Goal: Transaction & Acquisition: Obtain resource

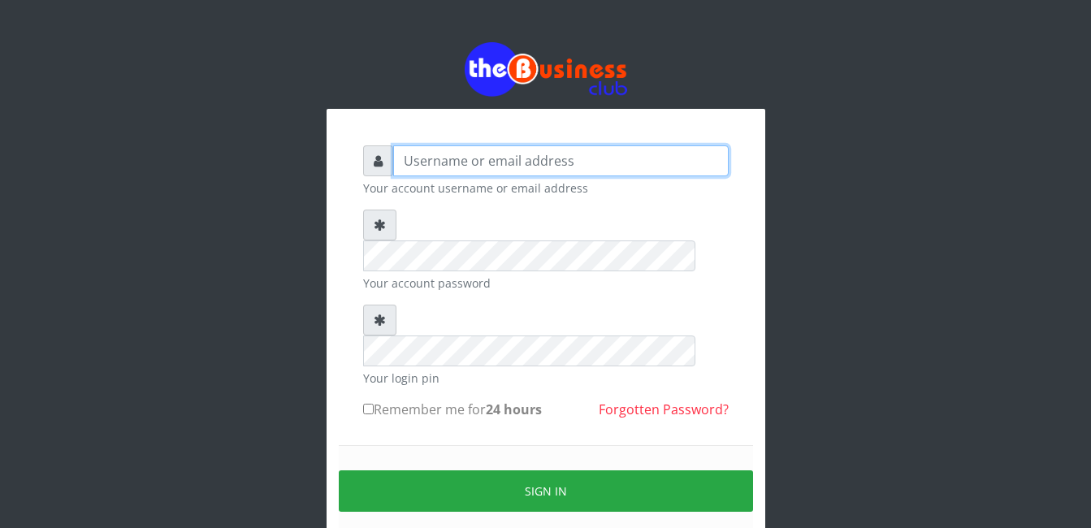
type input "gloworld1"
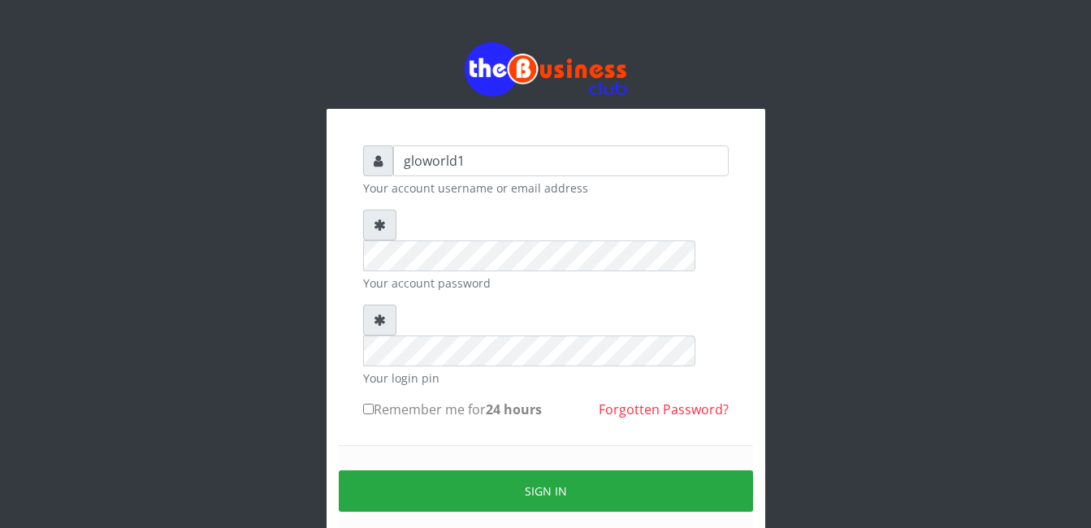
click at [367, 404] on input "Remember me for 24 hours" at bounding box center [368, 409] width 11 height 11
checkbox input "true"
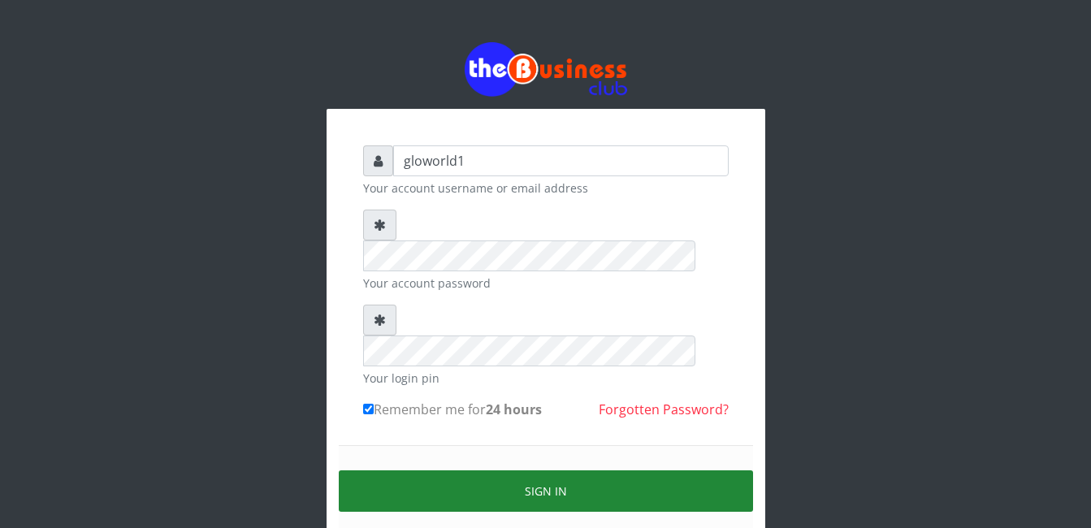
click at [546, 471] on button "Sign in" at bounding box center [546, 491] width 414 height 41
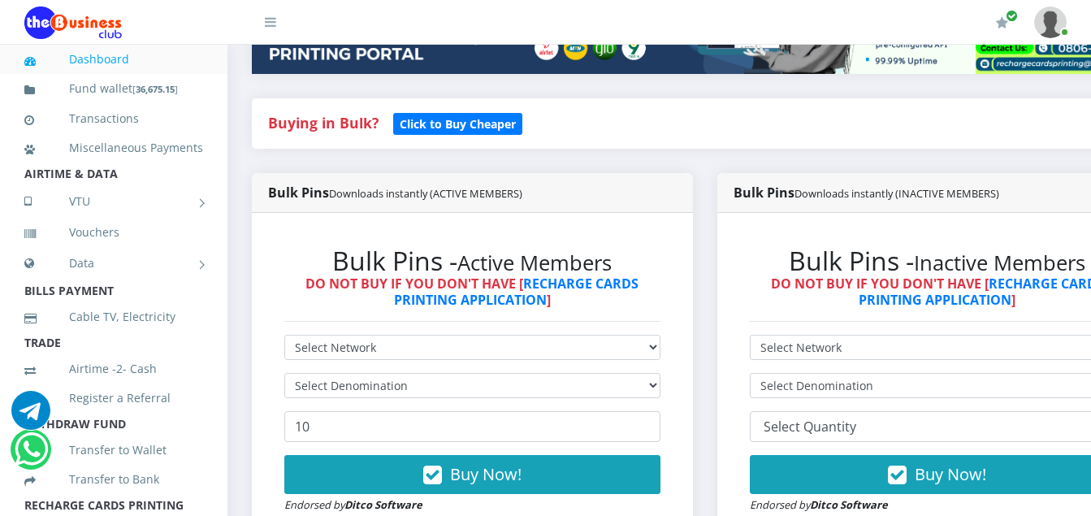
scroll to position [315, 0]
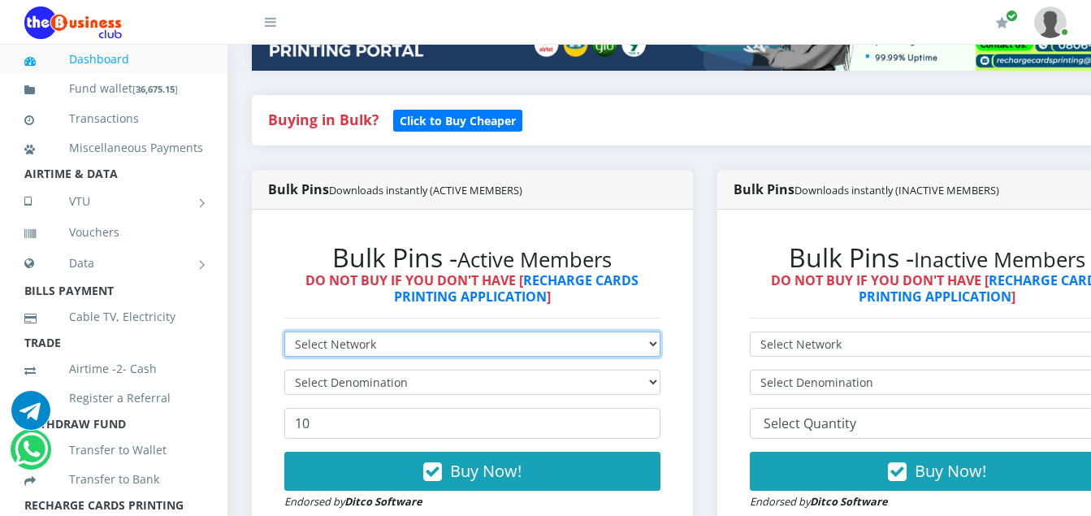
click at [384, 349] on select "Select Network MTN Globacom 9Mobile Airtel" at bounding box center [472, 344] width 376 height 25
select select "Airtel"
click at [284, 334] on select "Select Network MTN Globacom 9Mobile Airtel" at bounding box center [472, 344] width 376 height 25
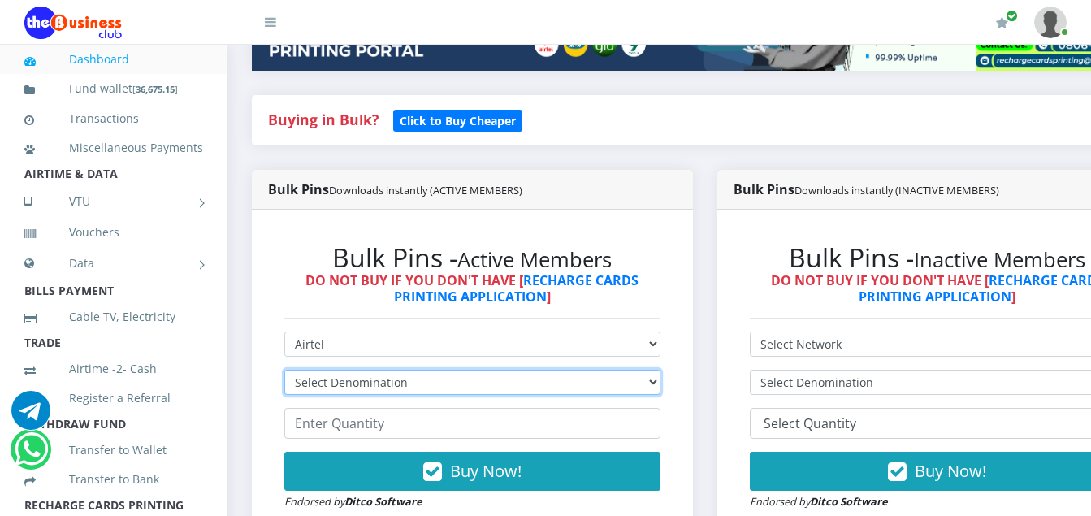
click at [413, 388] on select "Select Denomination Airtel NGN100 - ₦96.36 Airtel NGN200 - ₦192.72 Airtel NGN50…" at bounding box center [472, 382] width 376 height 25
select select "96.36-100"
click at [284, 372] on select "Select Denomination Airtel NGN100 - ₦96.36 Airtel NGN200 - ₦192.72 Airtel NGN50…" at bounding box center [472, 382] width 376 height 25
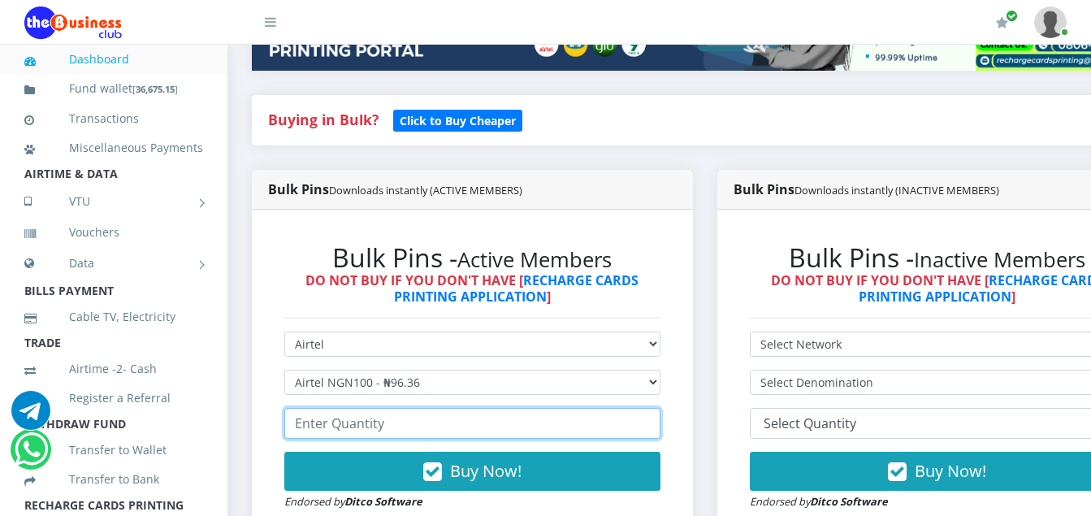
click at [395, 428] on input "number" at bounding box center [472, 423] width 376 height 31
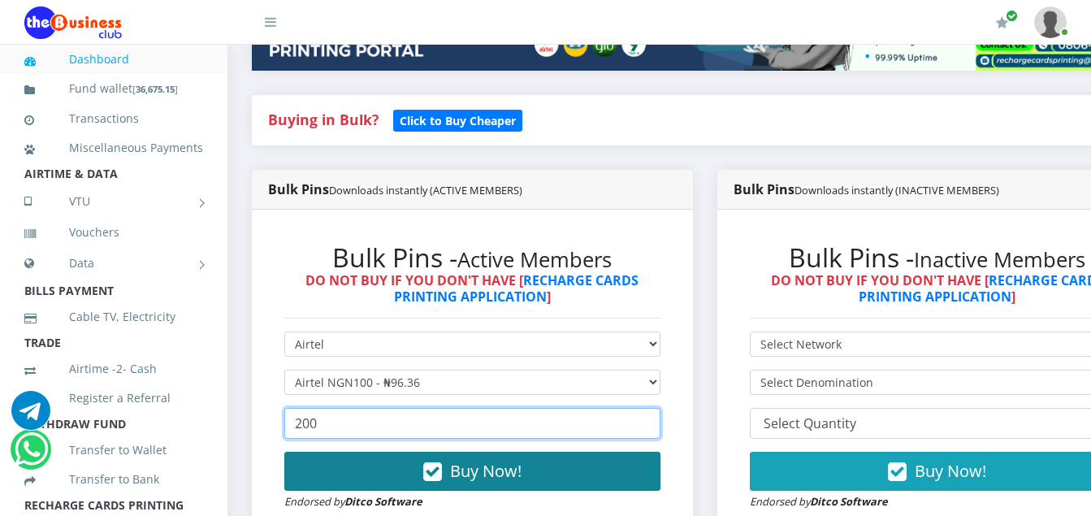
type input "200"
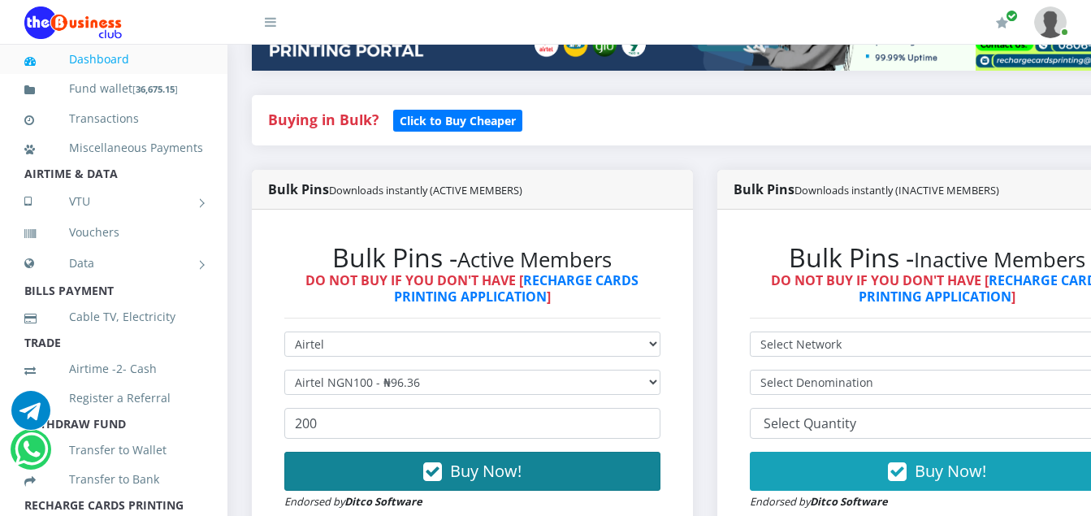
click at [440, 477] on icon "button" at bounding box center [432, 472] width 19 height 16
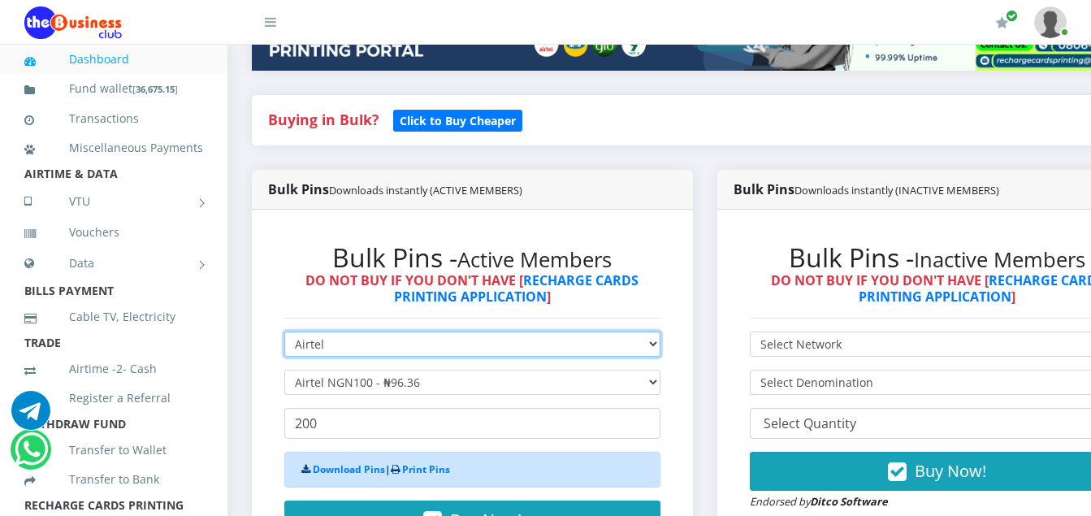
click at [323, 346] on select "Select Network MTN Globacom 9Mobile Airtel" at bounding box center [472, 344] width 376 height 25
select select "MTN"
click at [284, 334] on select "Select Network MTN Globacom 9Mobile Airtel" at bounding box center [472, 344] width 376 height 25
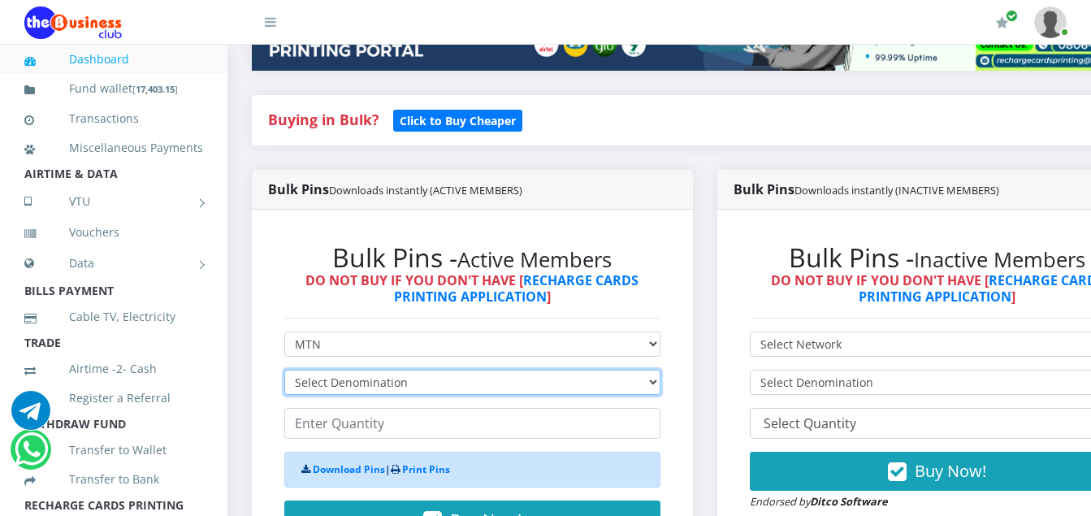
click at [417, 385] on select "Select Denomination MTN NGN100 - ₦96.94 MTN NGN200 - ₦193.88 MTN NGN400 - ₦387.…" at bounding box center [472, 382] width 376 height 25
select select "96.94-100"
click at [284, 372] on select "Select Denomination MTN NGN100 - ₦96.94 MTN NGN200 - ₦193.88 MTN NGN400 - ₦387.…" at bounding box center [472, 382] width 376 height 25
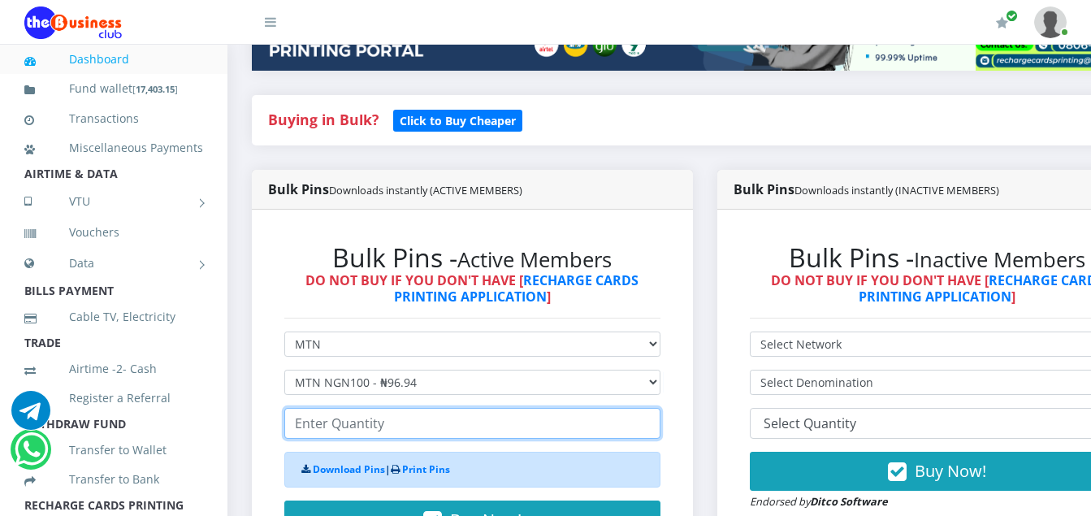
click at [384, 423] on input "number" at bounding box center [472, 423] width 376 height 31
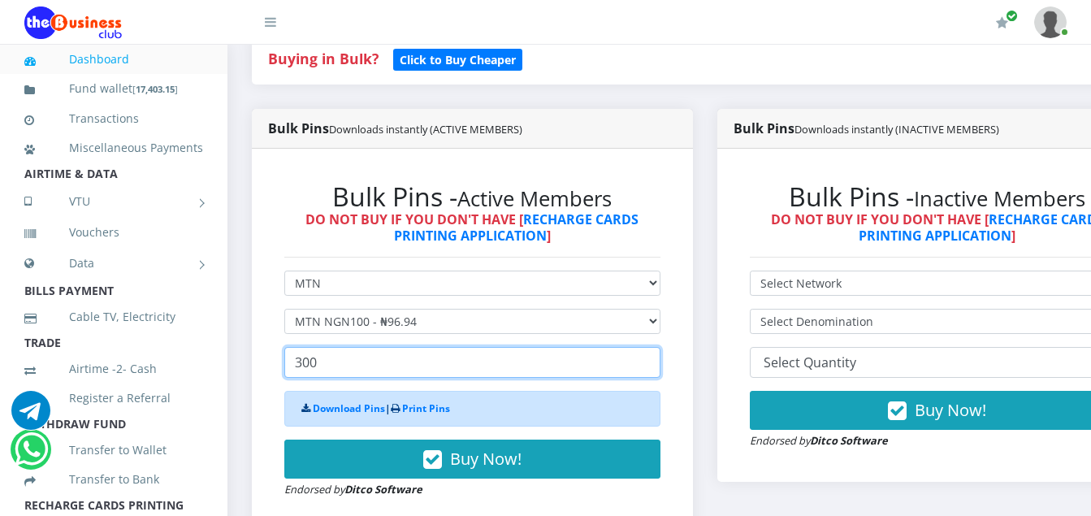
scroll to position [380, 0]
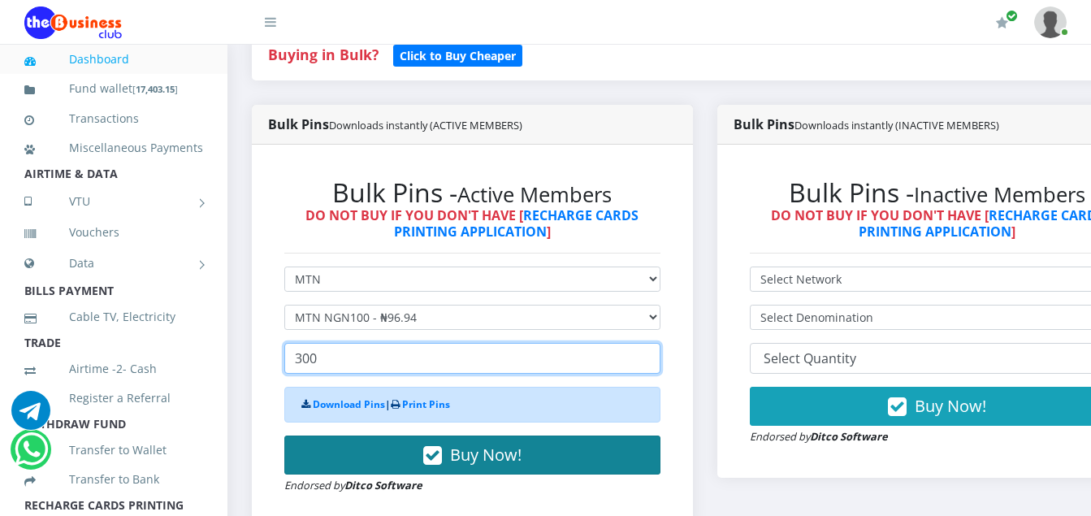
type input "300"
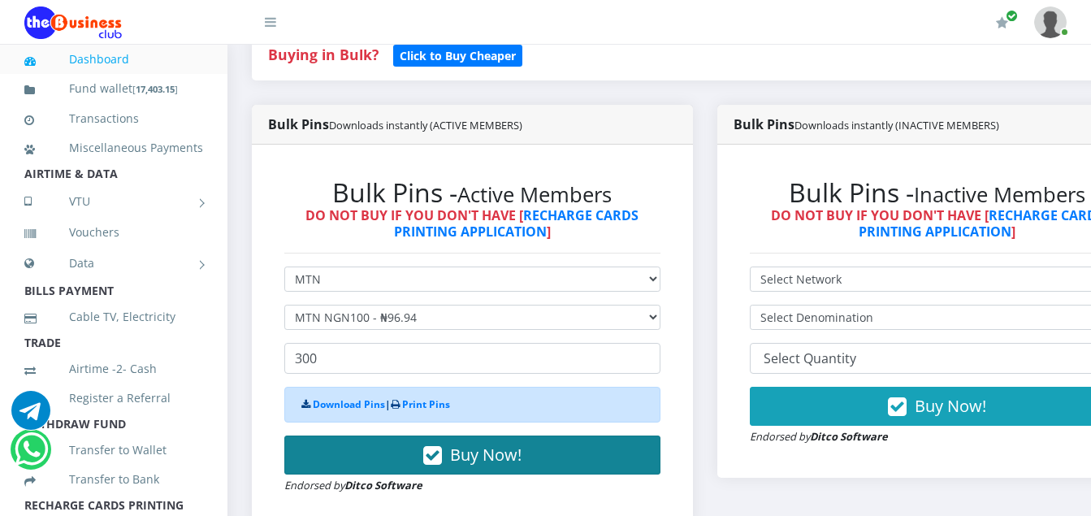
click at [441, 463] on icon "button" at bounding box center [432, 456] width 19 height 16
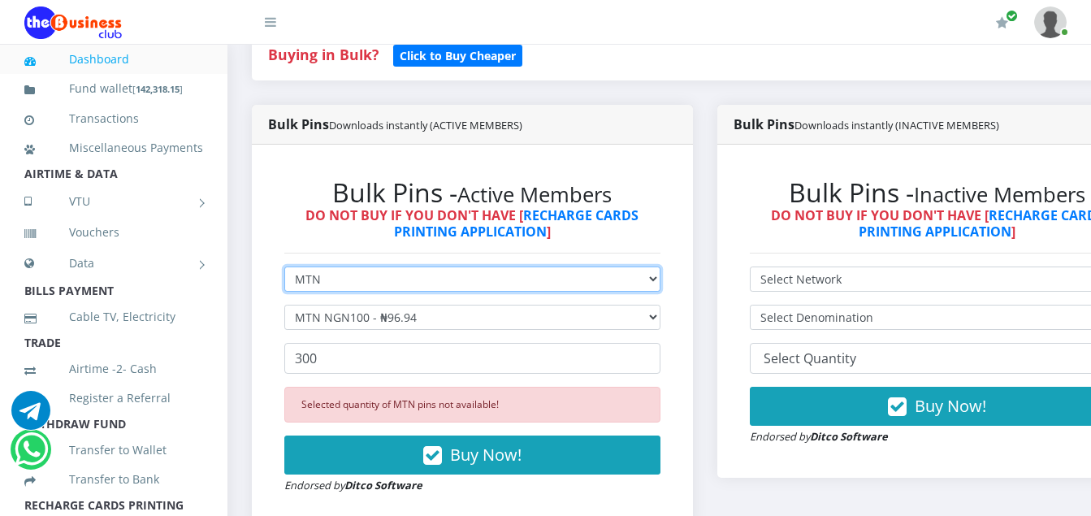
click at [324, 289] on select "Select Network MTN Globacom 9Mobile Airtel" at bounding box center [472, 279] width 376 height 25
click at [284, 269] on select "Select Network MTN Globacom 9Mobile Airtel" at bounding box center [472, 279] width 376 height 25
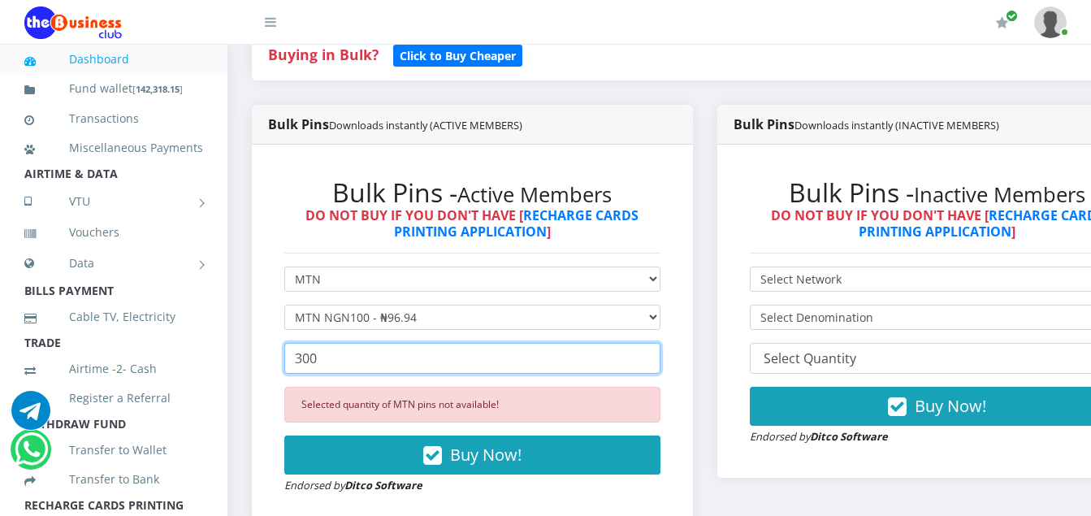
click at [321, 362] on input "300" at bounding box center [472, 358] width 376 height 31
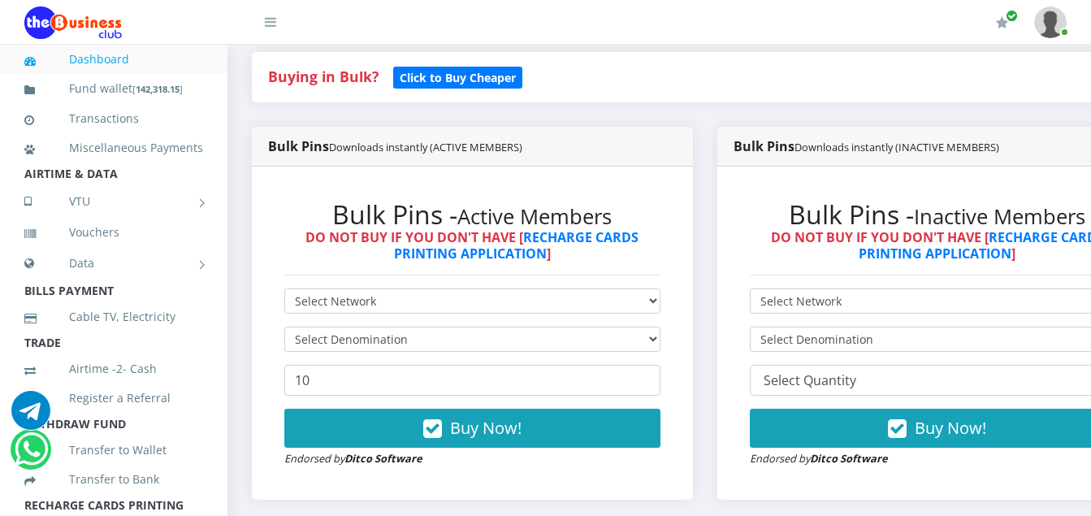
scroll to position [390, 0]
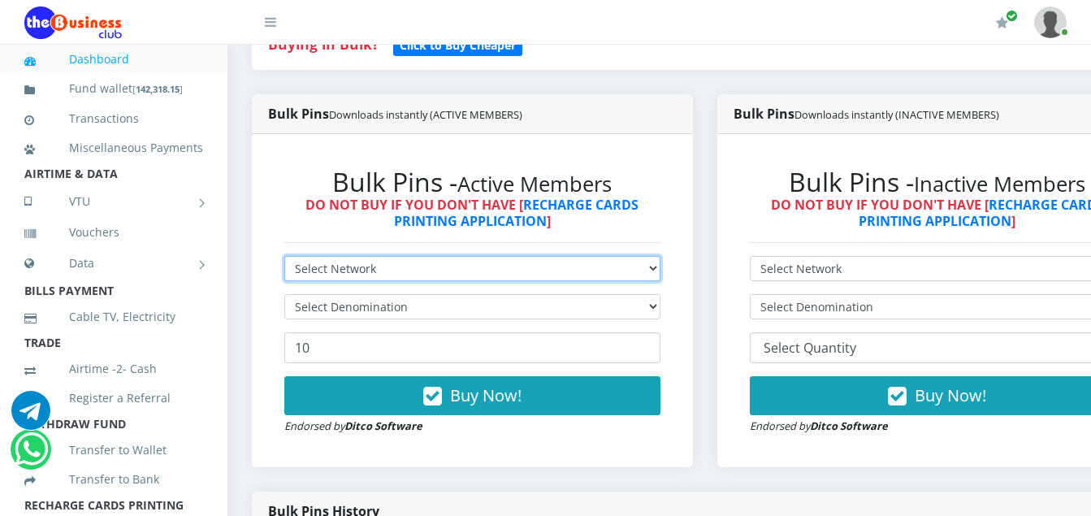
click at [380, 273] on select "Select Network MTN Globacom 9Mobile Airtel" at bounding box center [472, 268] width 376 height 25
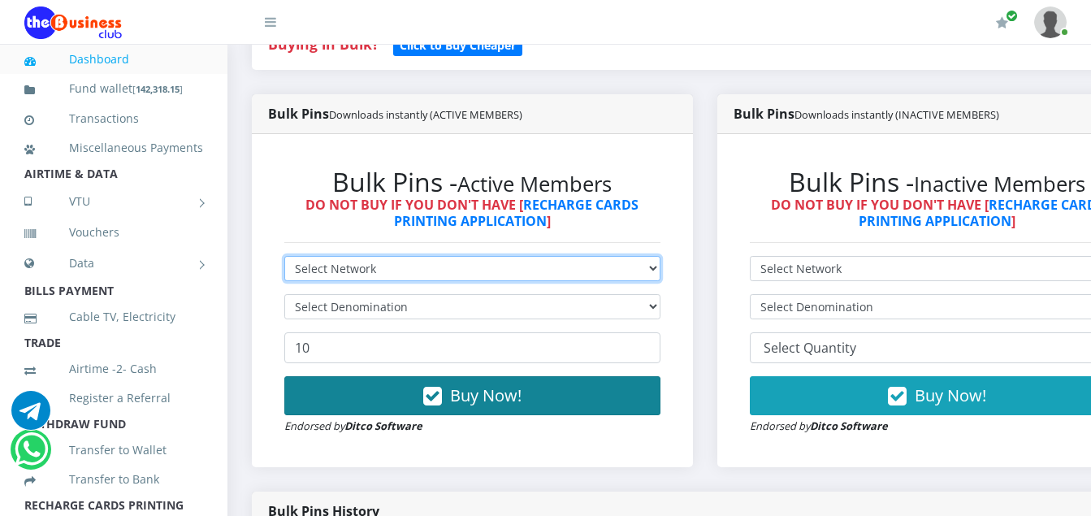
select select "Airtel"
click at [284, 258] on select "Select Network MTN Globacom 9Mobile Airtel" at bounding box center [472, 268] width 376 height 25
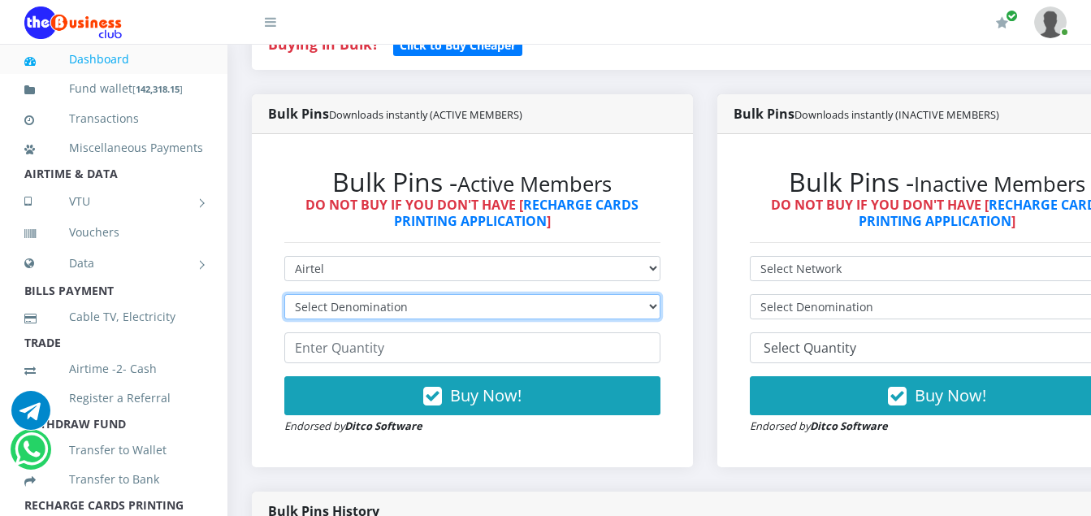
click at [408, 311] on select "Select Denomination Airtel NGN100 - ₦96.36 Airtel NGN200 - ₦192.72 Airtel NGN50…" at bounding box center [472, 306] width 376 height 25
select select "192.72-200"
click at [284, 297] on select "Select Denomination Airtel NGN100 - ₦96.36 Airtel NGN200 - ₦192.72 Airtel NGN50…" at bounding box center [472, 306] width 376 height 25
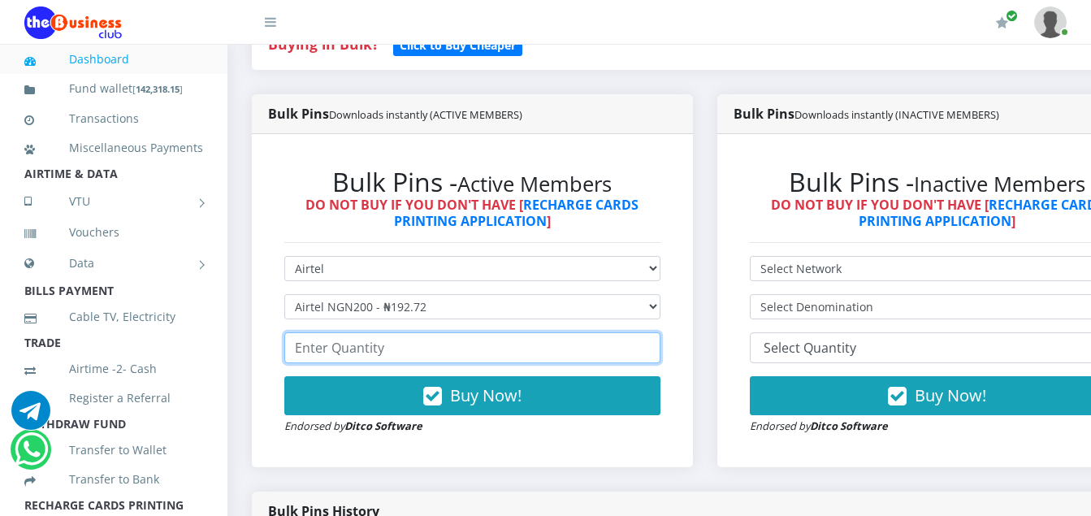
click at [383, 355] on input "number" at bounding box center [472, 347] width 376 height 31
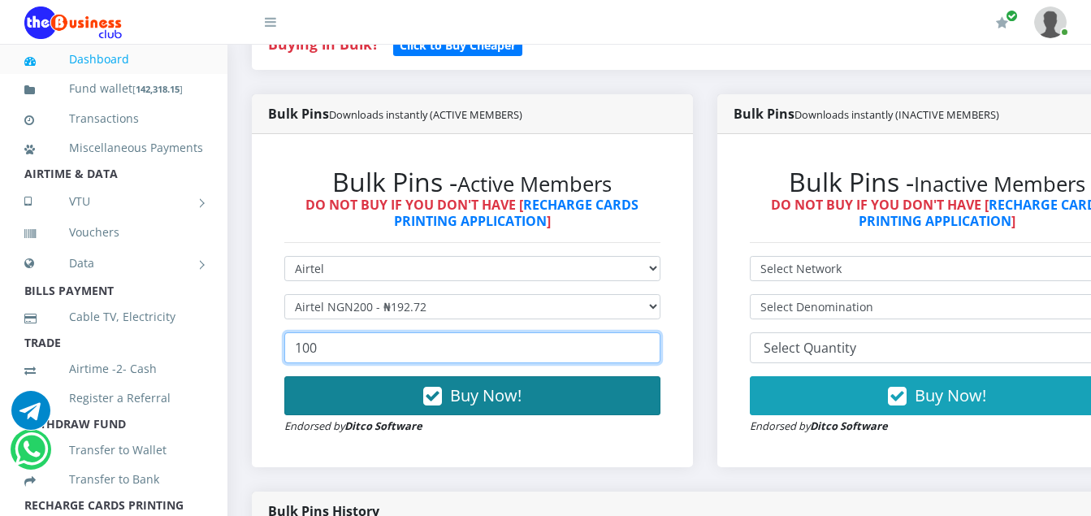
type input "100"
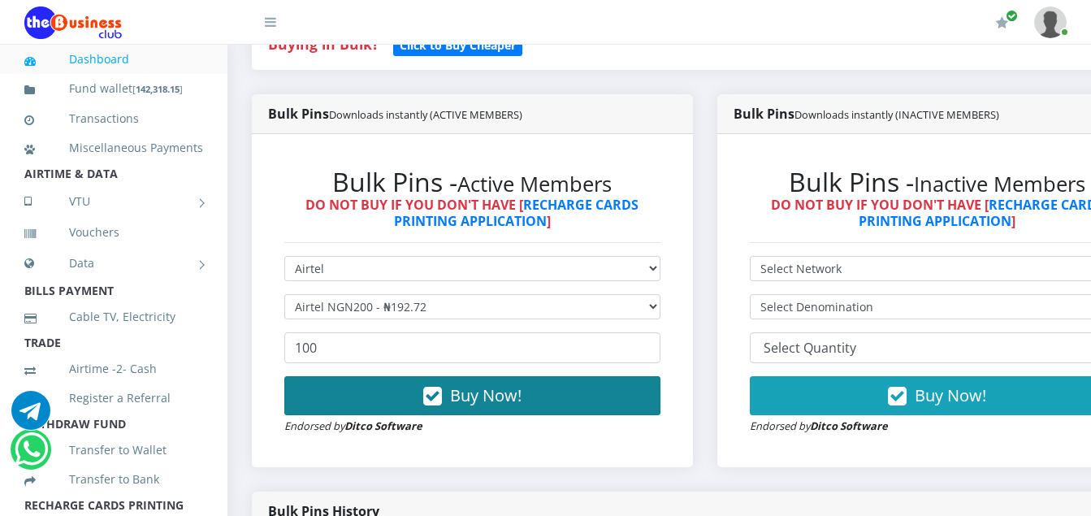
click at [438, 397] on icon "button" at bounding box center [432, 396] width 19 height 16
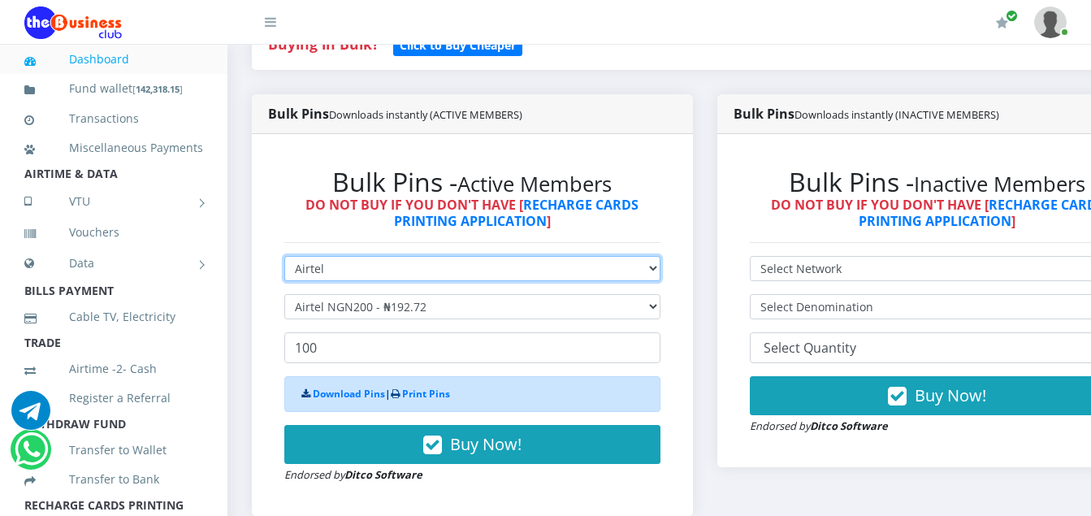
click at [331, 274] on select "Select Network MTN Globacom 9Mobile Airtel" at bounding box center [472, 268] width 376 height 25
select select "Glo"
click at [284, 258] on select "Select Network MTN Globacom 9Mobile Airtel" at bounding box center [472, 268] width 376 height 25
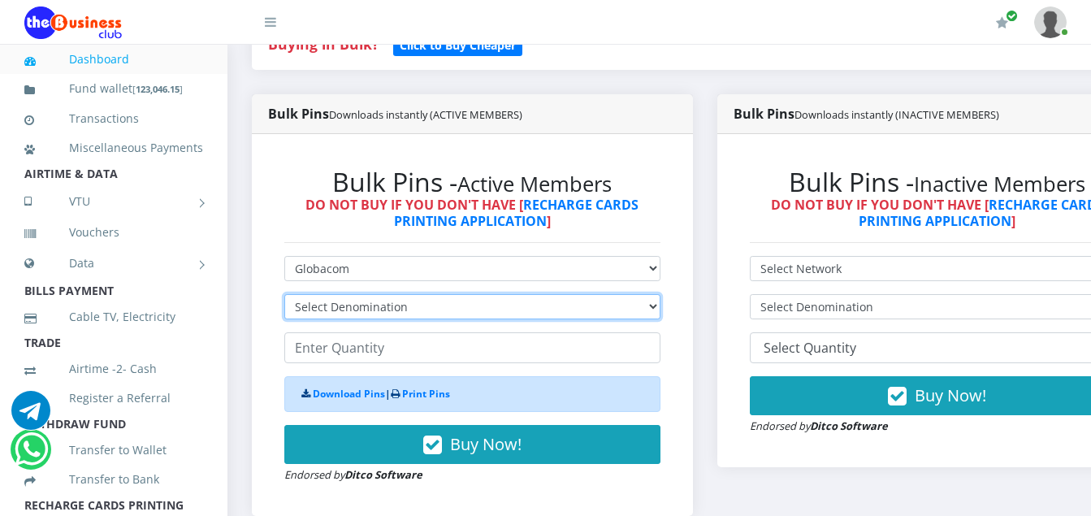
click at [410, 302] on select "Select Denomination Glo NGN100 - ₦96.45 Glo NGN200 - ₦192.90 Glo NGN500 - ₦482.…" at bounding box center [472, 306] width 376 height 25
select select "96.45-100"
click at [284, 297] on select "Select Denomination Glo NGN100 - ₦96.45 Glo NGN200 - ₦192.90 Glo NGN500 - ₦482.…" at bounding box center [472, 306] width 376 height 25
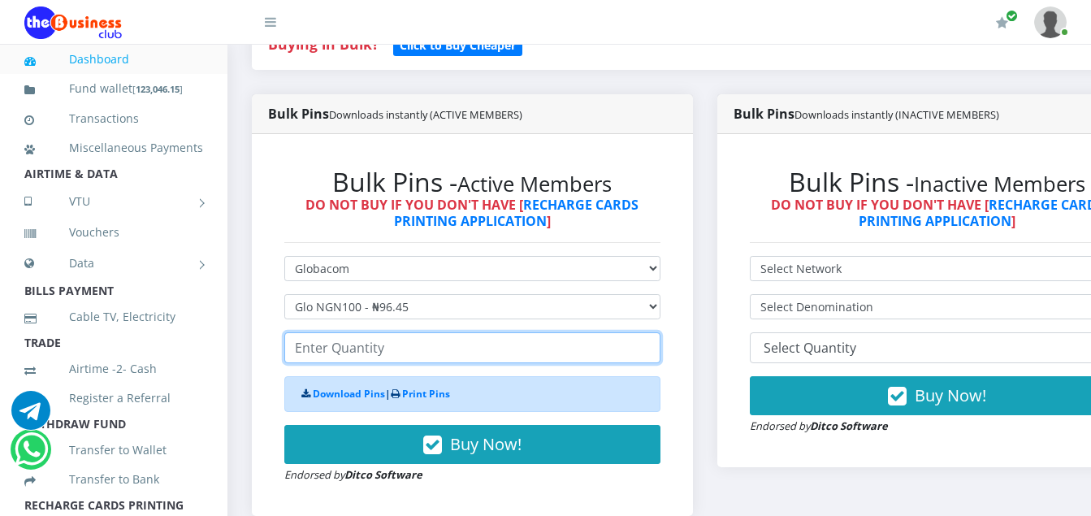
click at [384, 354] on input "number" at bounding box center [472, 347] width 376 height 31
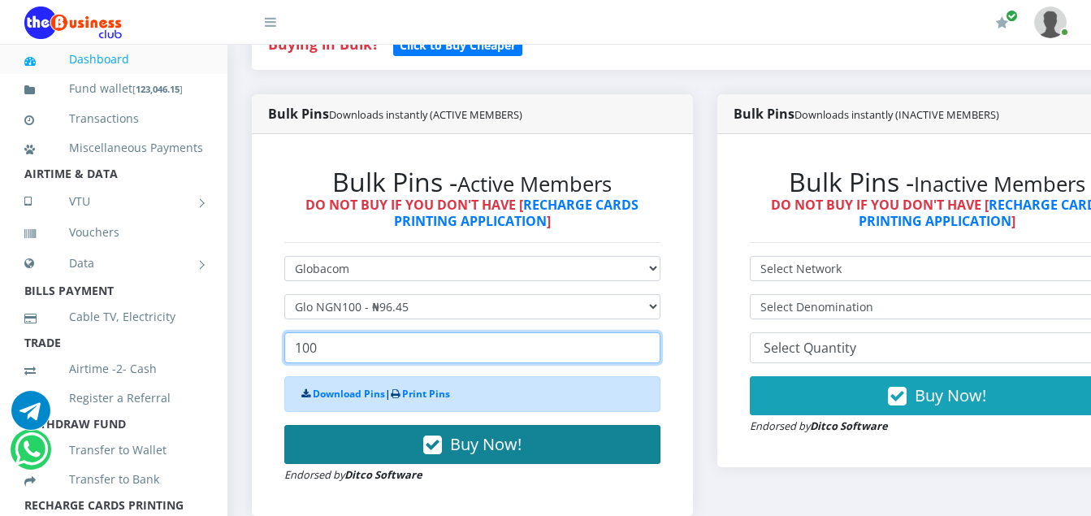
type input "100"
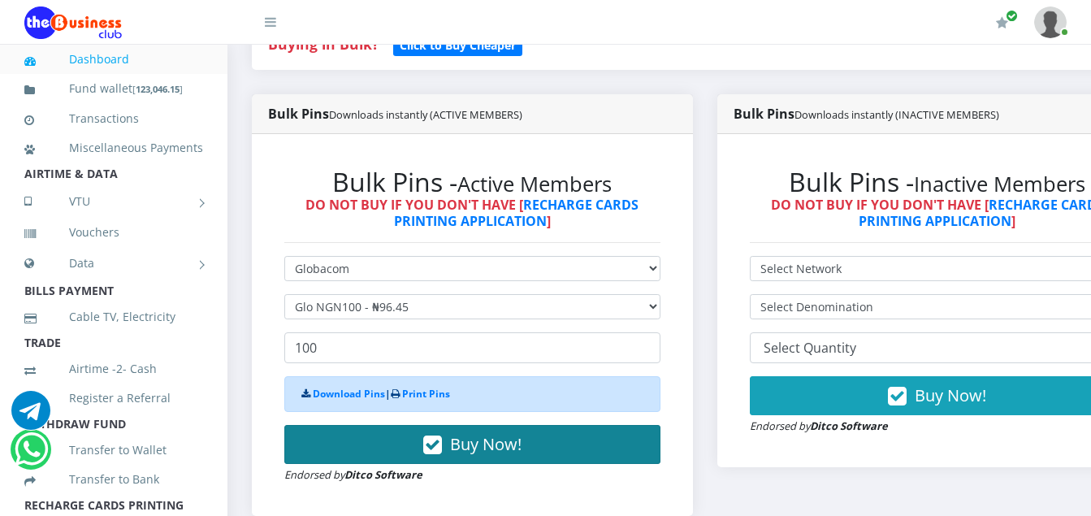
click at [436, 445] on icon "button" at bounding box center [432, 445] width 19 height 16
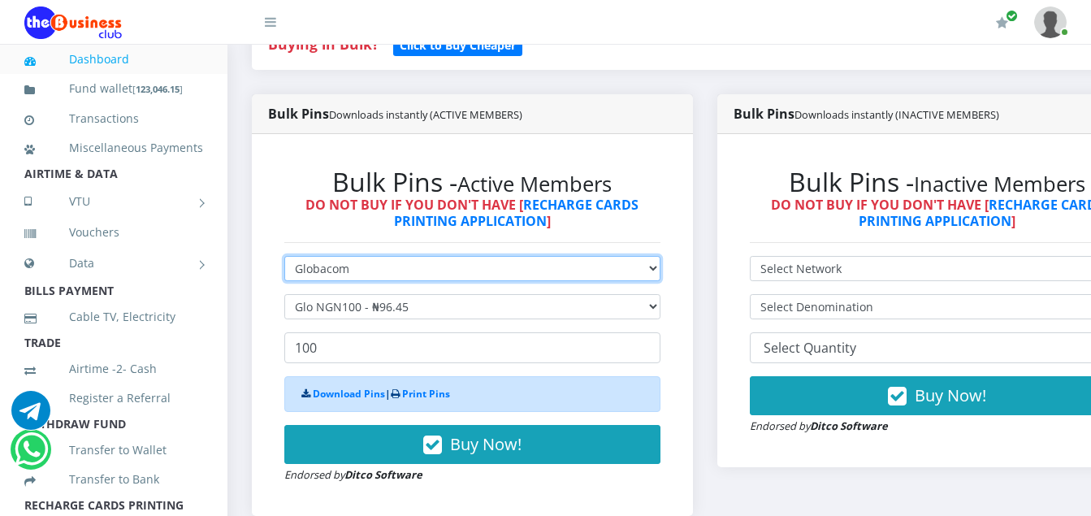
click at [349, 275] on select "Select Network MTN Globacom 9Mobile Airtel" at bounding box center [472, 268] width 376 height 25
select select "MTN"
click at [284, 258] on select "Select Network MTN Globacom 9Mobile Airtel" at bounding box center [472, 268] width 376 height 25
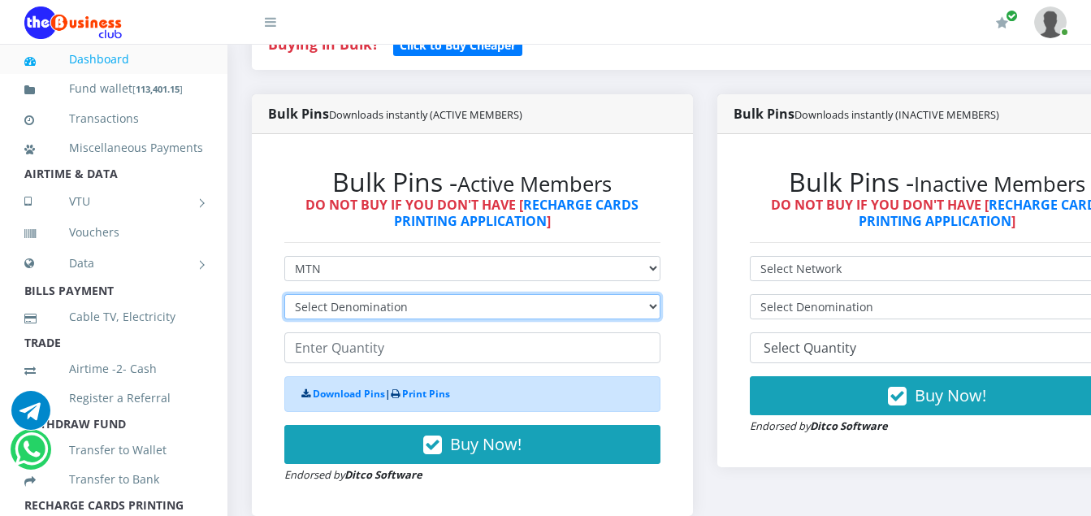
click at [414, 310] on select "Select Denomination MTN NGN100 - ₦96.94 MTN NGN200 - ₦193.88 MTN NGN400 - ₦387.…" at bounding box center [472, 306] width 376 height 25
select select "193.88-200"
click at [284, 297] on select "Select Denomination MTN NGN100 - ₦96.94 MTN NGN200 - ₦193.88 MTN NGN400 - ₦387.…" at bounding box center [472, 306] width 376 height 25
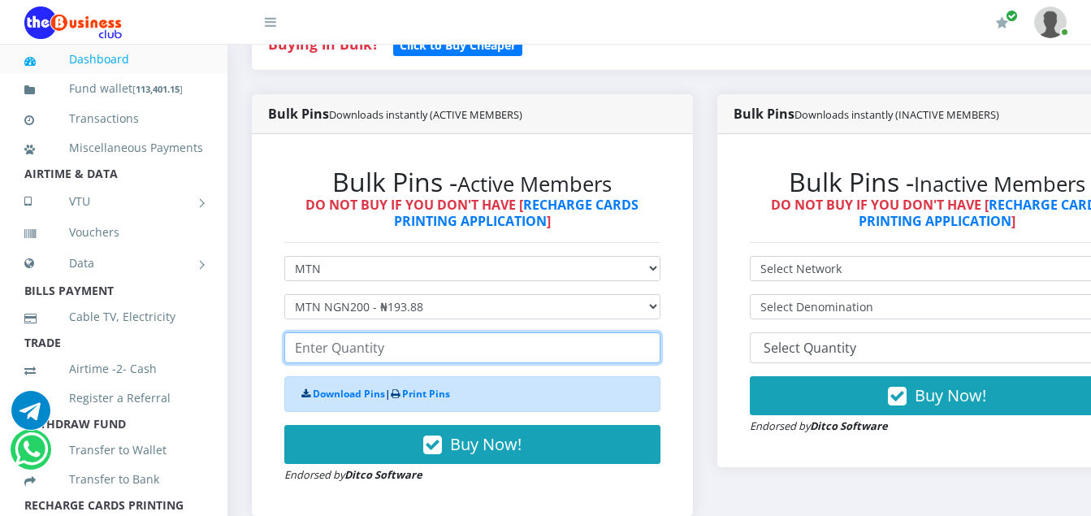
click at [391, 357] on input "number" at bounding box center [472, 347] width 376 height 31
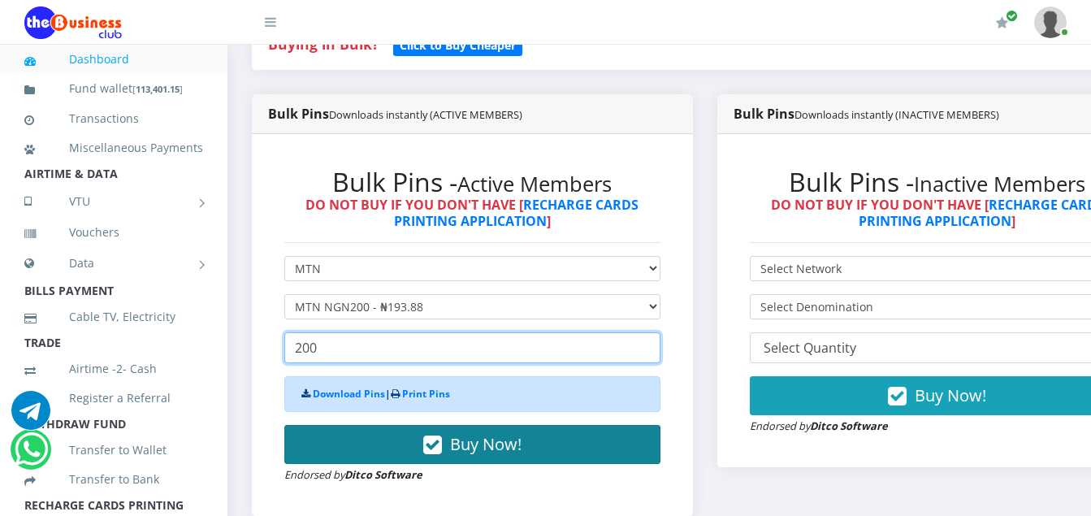
type input "200"
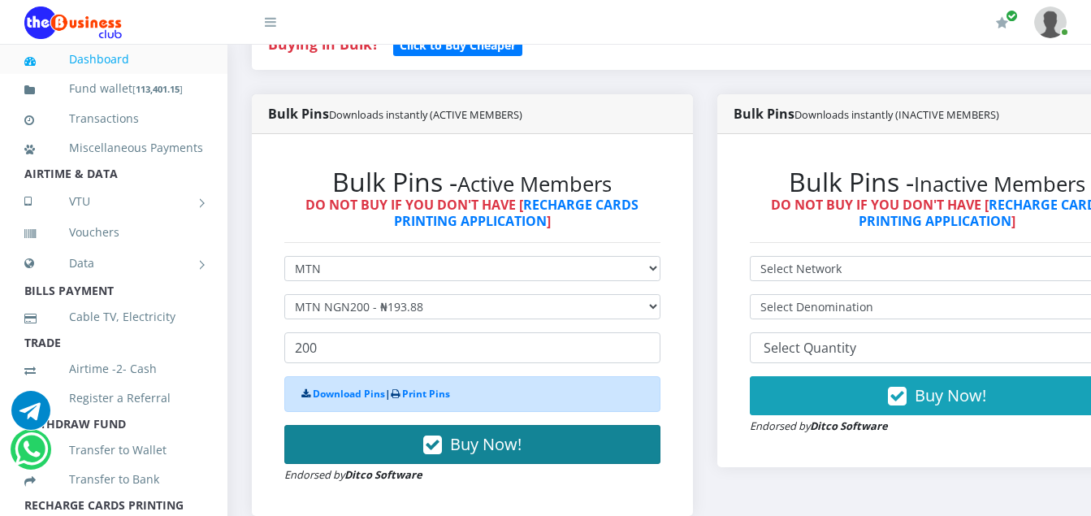
click at [438, 449] on icon "button" at bounding box center [432, 445] width 19 height 16
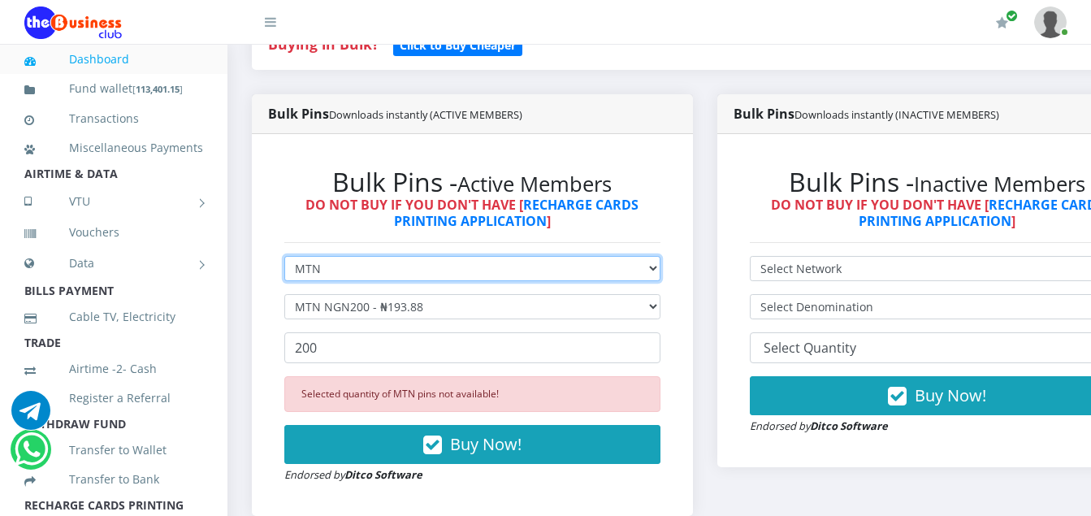
click at [326, 266] on select "Select Network MTN Globacom 9Mobile Airtel" at bounding box center [472, 268] width 376 height 25
click at [284, 258] on select "Select Network MTN Globacom 9Mobile Airtel" at bounding box center [472, 268] width 376 height 25
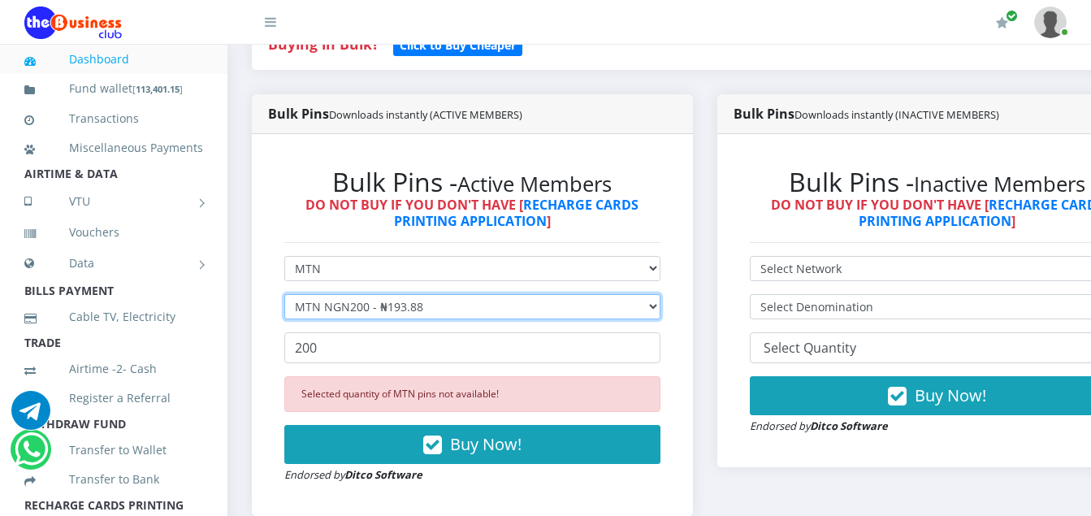
click at [426, 310] on select "Select Denomination MTN NGN100 - ₦96.94 MTN NGN200 - ₦193.88 MTN NGN400 - ₦387.…" at bounding box center [472, 306] width 376 height 25
select select "484.7-500"
click at [284, 297] on select "Select Denomination MTN NGN100 - ₦96.94 MTN NGN200 - ₦193.88 MTN NGN400 - ₦387.…" at bounding box center [472, 306] width 376 height 25
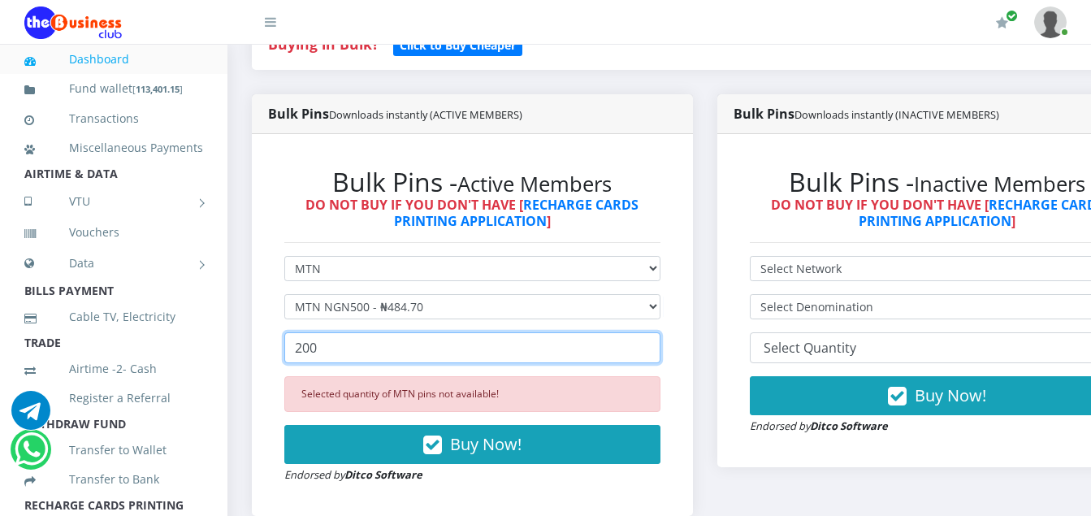
click at [322, 350] on input "200" at bounding box center [472, 347] width 376 height 31
click at [319, 353] on input "200" at bounding box center [472, 347] width 376 height 31
type input "2"
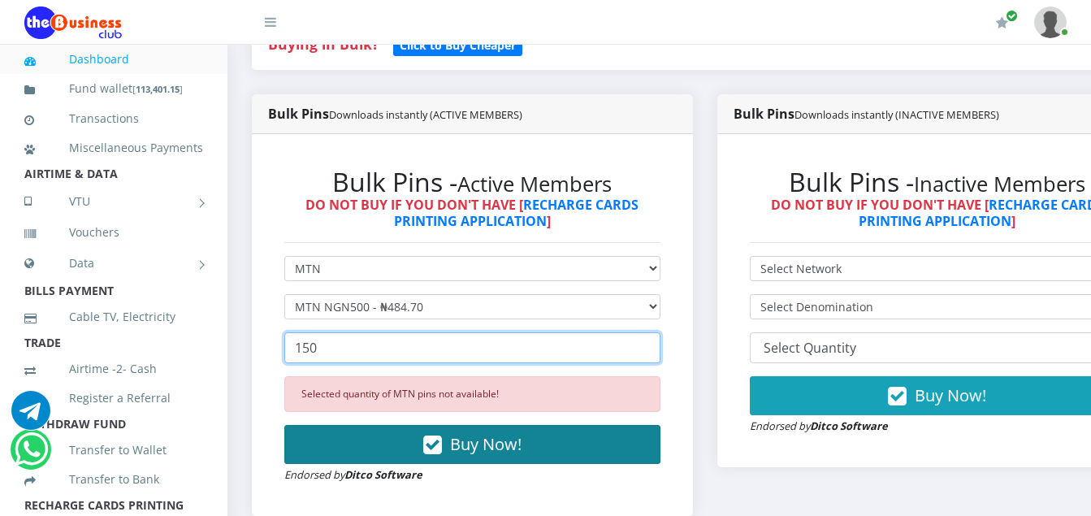
type input "150"
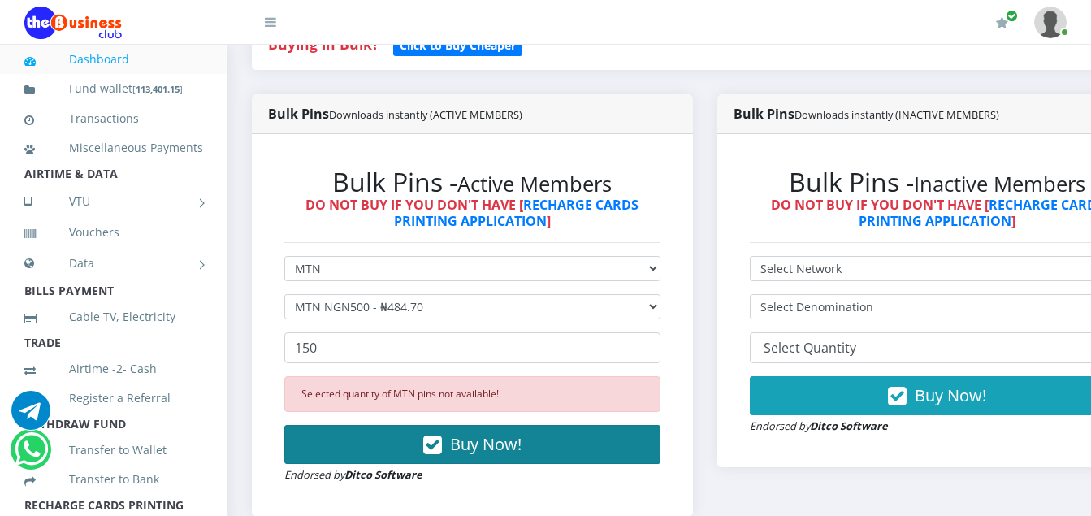
click at [440, 445] on icon "button" at bounding box center [432, 445] width 19 height 16
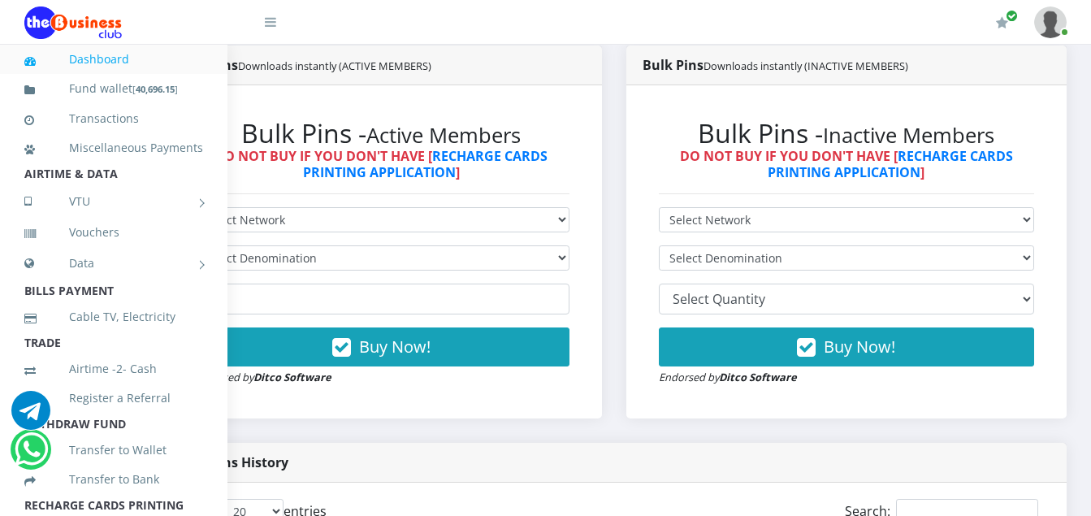
drag, startPoint x: 0, startPoint y: 0, endPoint x: 1100, endPoint y: 521, distance: 1216.7
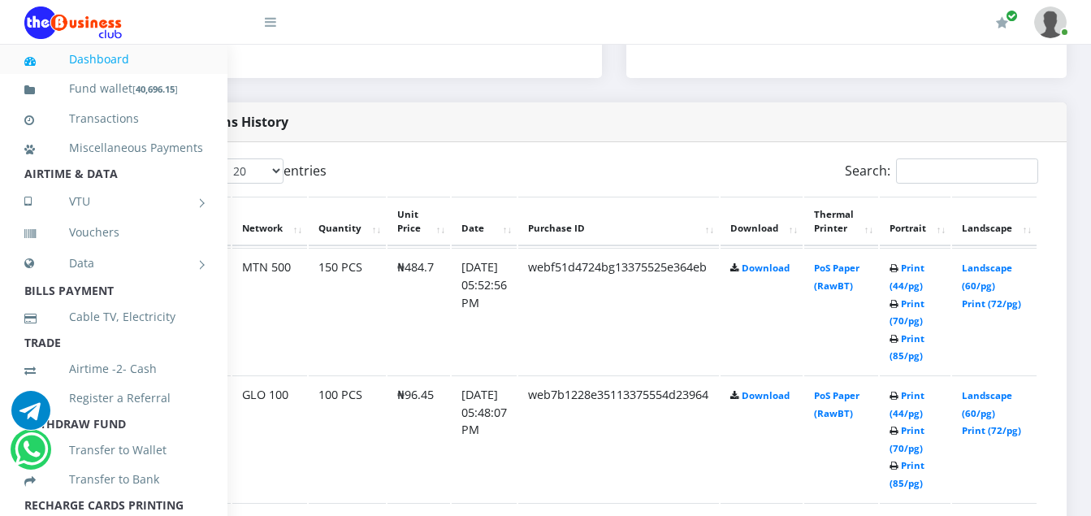
scroll to position [786, 115]
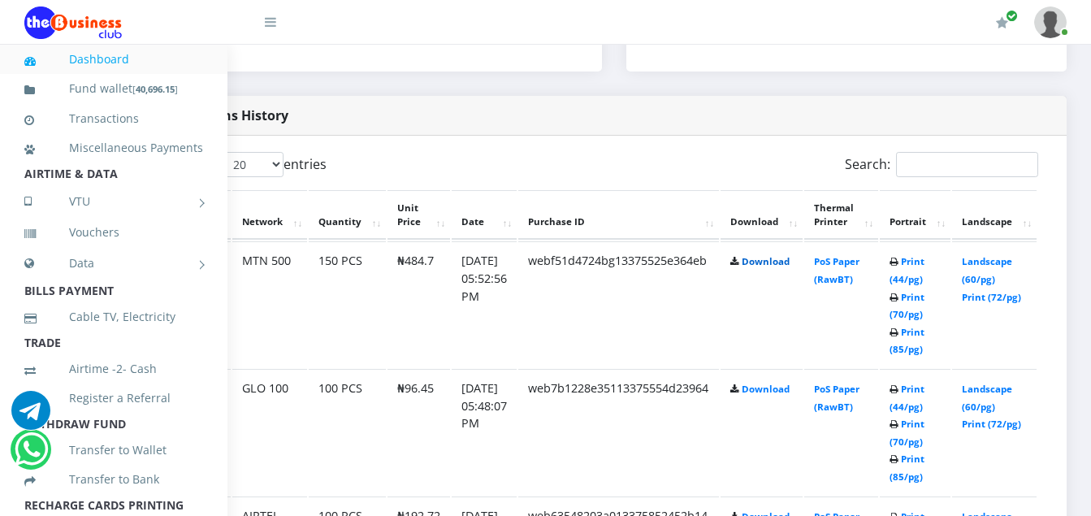
click at [759, 265] on link "Download" at bounding box center [766, 261] width 48 height 12
click at [761, 393] on link "Download" at bounding box center [766, 389] width 48 height 12
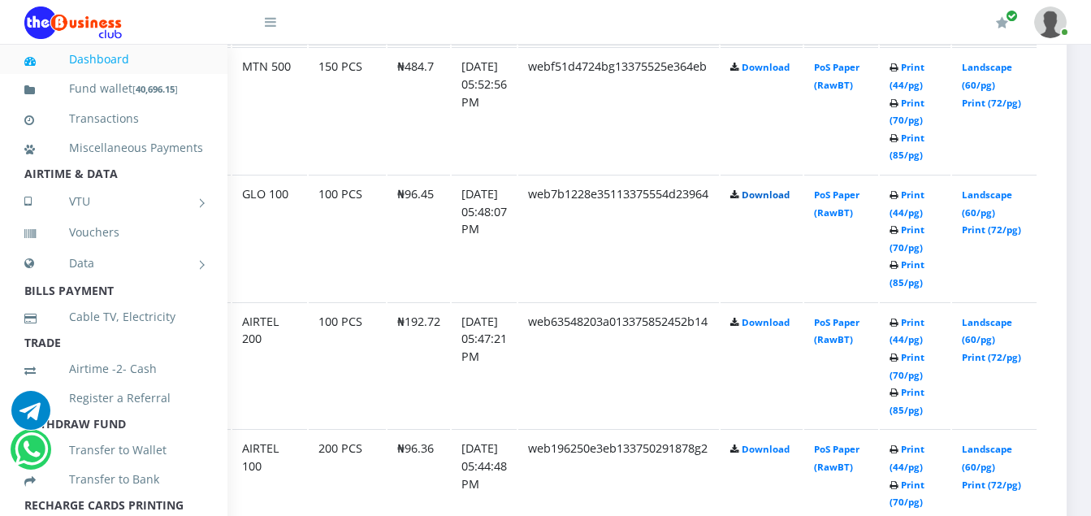
scroll to position [981, 115]
click at [762, 324] on link "Download" at bounding box center [766, 321] width 48 height 12
click at [766, 452] on link "Download" at bounding box center [766, 448] width 48 height 12
click at [685, 24] on div "My Profile Settings Logout" at bounding box center [688, 23] width 758 height 46
